Goal: Transaction & Acquisition: Purchase product/service

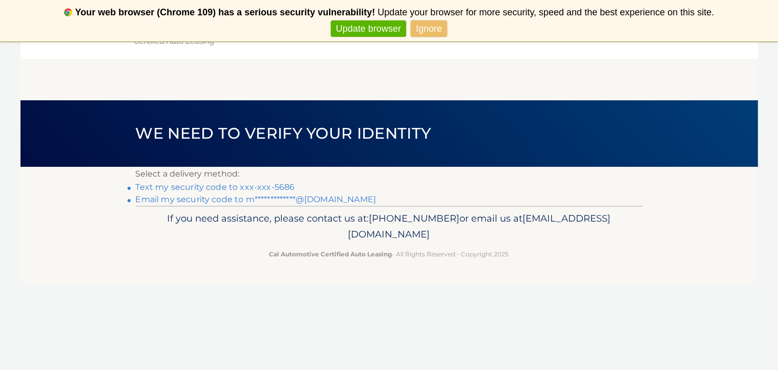
click at [207, 188] on link "Text my security code to xxx-xxx-5686" at bounding box center [215, 187] width 159 height 10
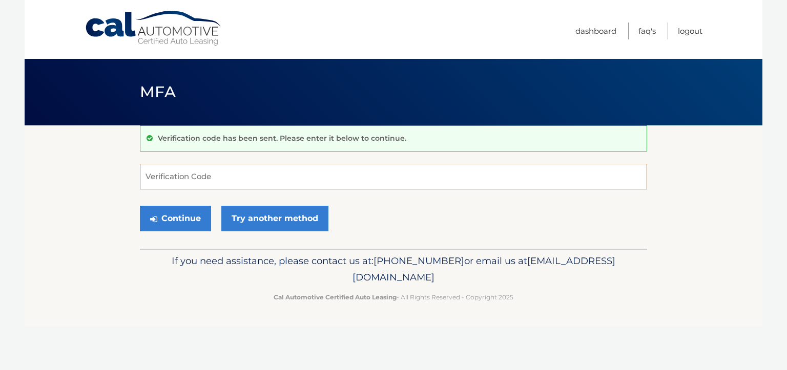
click at [169, 177] on input "Verification Code" at bounding box center [393, 177] width 507 height 26
type input "029032"
click at [140, 206] on button "Continue" at bounding box center [175, 219] width 71 height 26
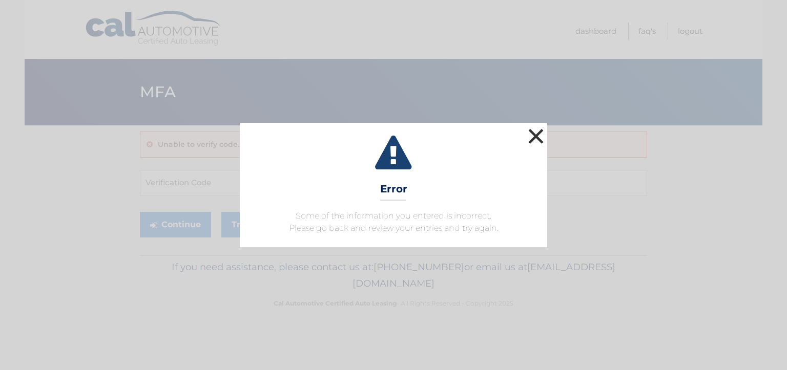
click at [538, 134] on button "×" at bounding box center [536, 136] width 20 height 20
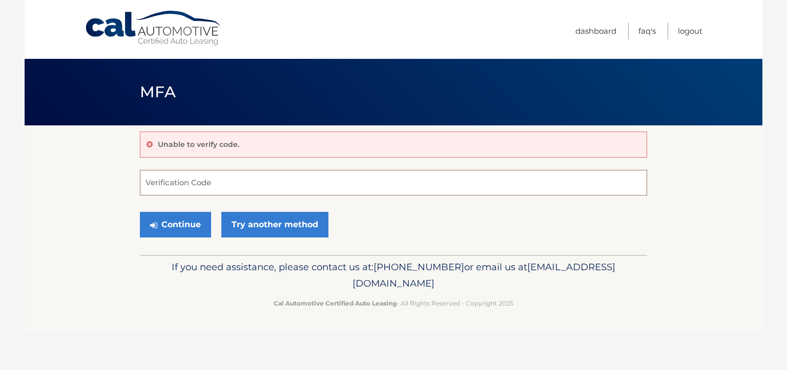
click at [177, 187] on input "Verification Code" at bounding box center [393, 183] width 507 height 26
click at [152, 183] on input "0019032" at bounding box center [393, 183] width 507 height 26
click at [193, 190] on input "019032" at bounding box center [393, 183] width 507 height 26
type input "019032"
click at [140, 212] on button "Continue" at bounding box center [175, 225] width 71 height 26
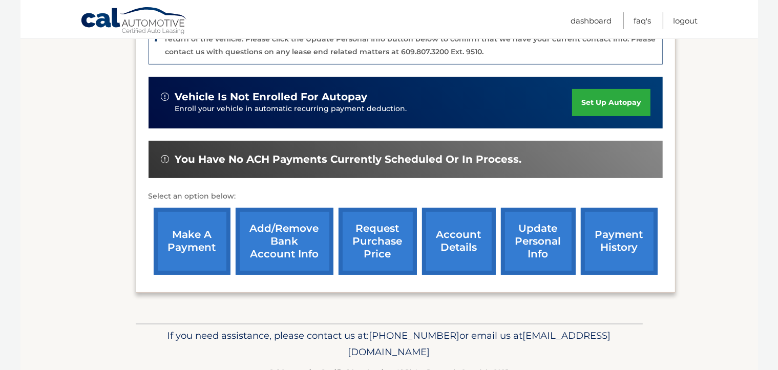
scroll to position [312, 0]
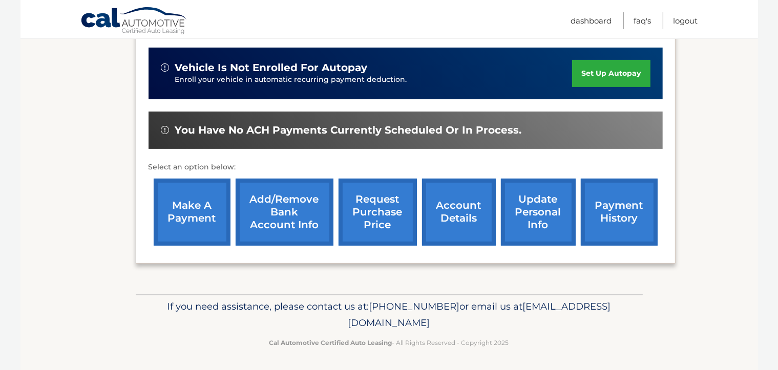
click at [178, 208] on link "make a payment" at bounding box center [192, 212] width 77 height 67
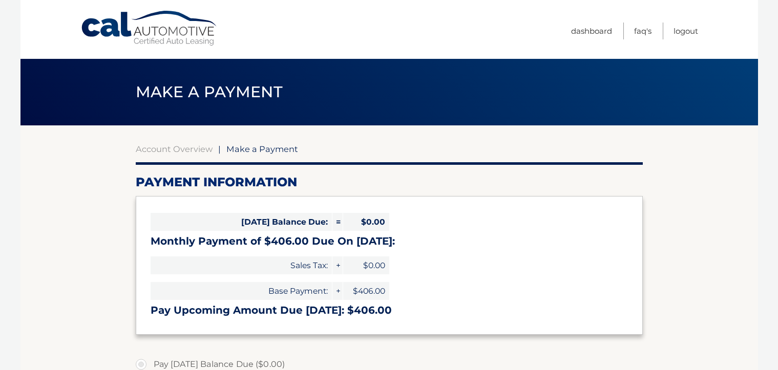
select select "YTYyMzEyZTktODIzZi00YjJhLTgzNmYtOTA3YjhlNTQ1NThh"
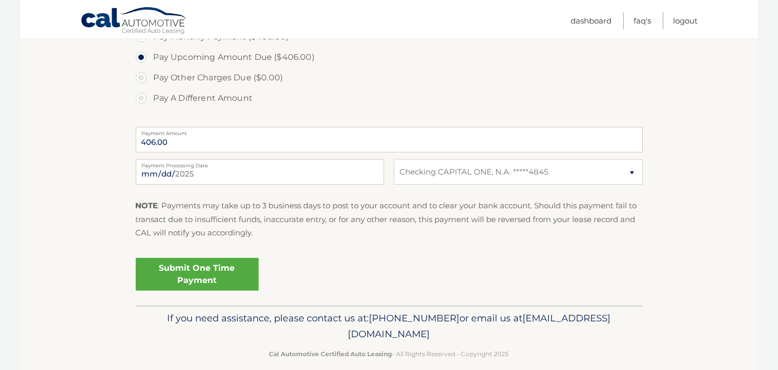
scroll to position [359, 0]
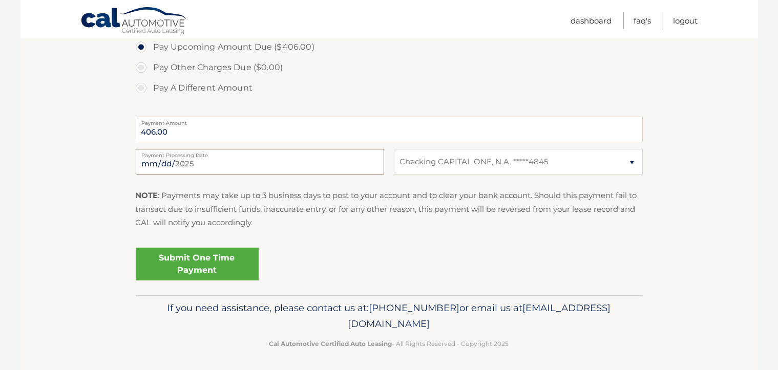
click at [171, 161] on input "2025-09-30" at bounding box center [260, 162] width 249 height 26
type input "2025-10-01"
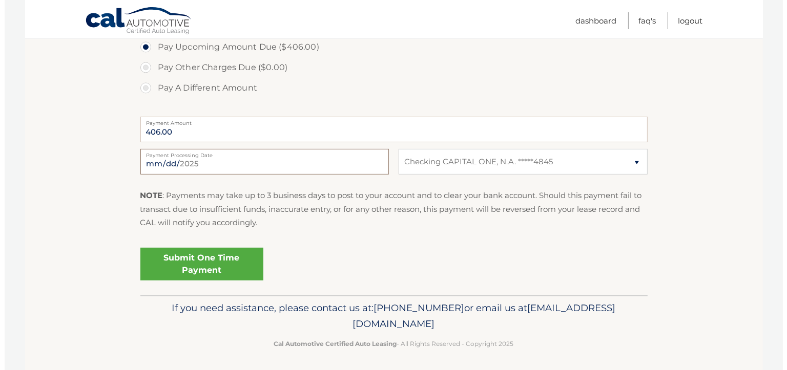
scroll to position [361, 0]
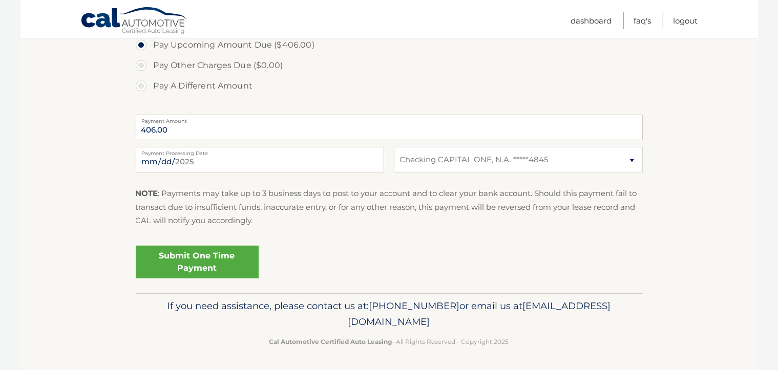
click at [205, 267] on link "Submit One Time Payment" at bounding box center [197, 262] width 123 height 33
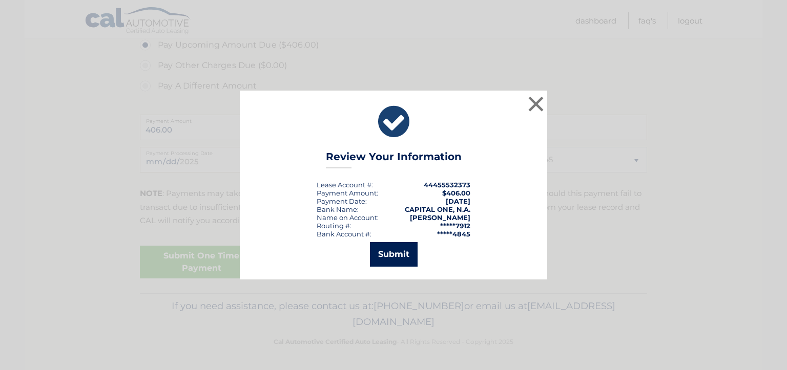
click at [391, 255] on button "Submit" at bounding box center [394, 254] width 48 height 25
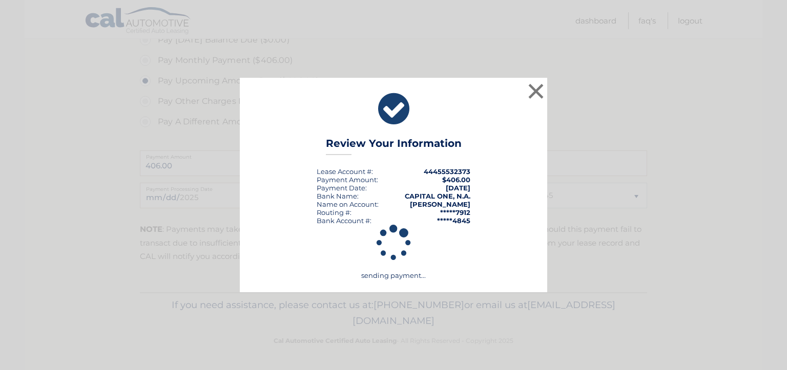
scroll to position [324, 0]
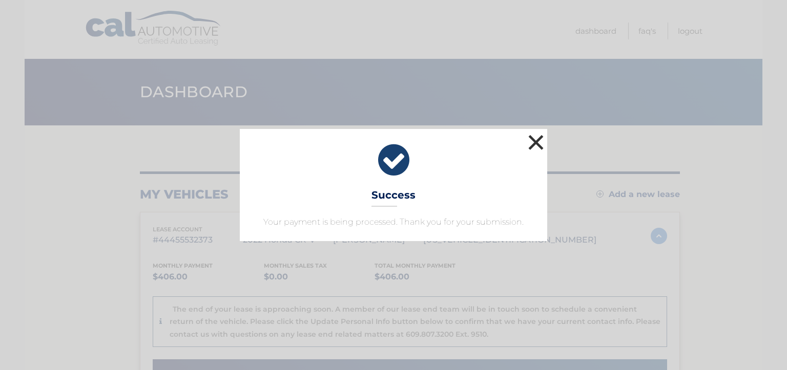
click at [537, 140] on button "×" at bounding box center [536, 142] width 20 height 20
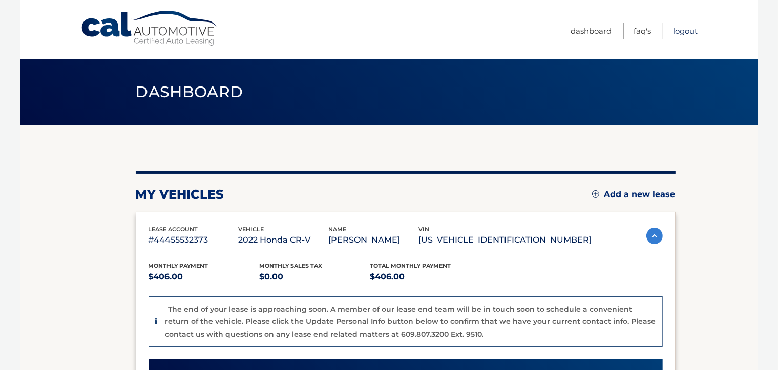
click at [682, 33] on link "Logout" at bounding box center [686, 31] width 25 height 17
